Goal: Find specific page/section: Find specific page/section

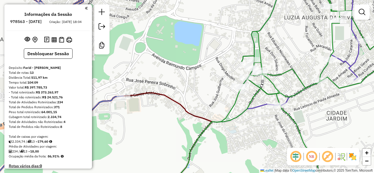
click at [213, 71] on div "Janela de atendimento Grade de atendimento Capacidade Transportadoras Veículos …" at bounding box center [187, 86] width 374 height 173
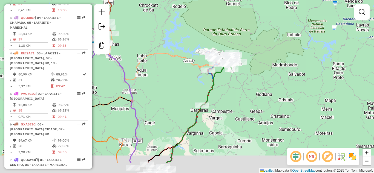
drag, startPoint x: 230, startPoint y: 114, endPoint x: 235, endPoint y: 86, distance: 28.6
click at [235, 86] on div "Janela de atendimento Grade de atendimento Capacidade Transportadoras Veículos …" at bounding box center [187, 86] width 374 height 173
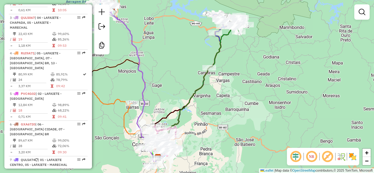
drag, startPoint x: 238, startPoint y: 85, endPoint x: 240, endPoint y: 72, distance: 12.5
click at [240, 73] on div "Janela de atendimento Grade de atendimento Capacidade Transportadoras Veículos …" at bounding box center [187, 86] width 374 height 173
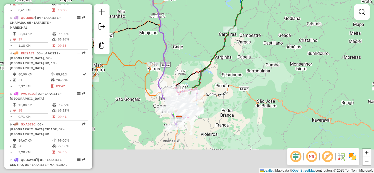
drag, startPoint x: 173, startPoint y: 89, endPoint x: 194, endPoint y: 54, distance: 41.2
click at [194, 54] on div "Janela de atendimento Grade de atendimento Capacidade Transportadoras Veículos …" at bounding box center [187, 86] width 374 height 173
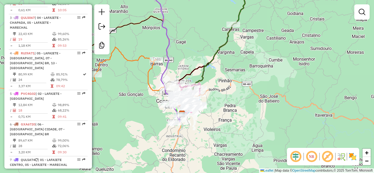
drag, startPoint x: 192, startPoint y: 65, endPoint x: 206, endPoint y: 52, distance: 19.4
click at [206, 52] on div "Janela de atendimento Grade de atendimento Capacidade Transportadoras Veículos …" at bounding box center [187, 86] width 374 height 173
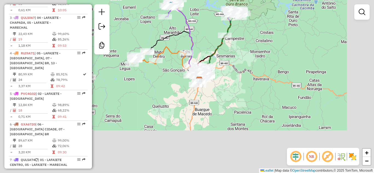
drag, startPoint x: 210, startPoint y: 38, endPoint x: 210, endPoint y: 43, distance: 4.7
click at [221, 82] on div "Janela de atendimento Grade de atendimento Capacidade Transportadoras Veículos …" at bounding box center [187, 86] width 374 height 173
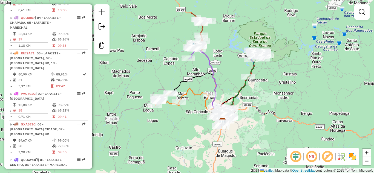
drag, startPoint x: 218, startPoint y: 62, endPoint x: 230, endPoint y: 59, distance: 12.6
click at [230, 59] on div "Janela de atendimento Grade de atendimento Capacidade Transportadoras Veículos …" at bounding box center [187, 86] width 374 height 173
